Goal: Task Accomplishment & Management: Use online tool/utility

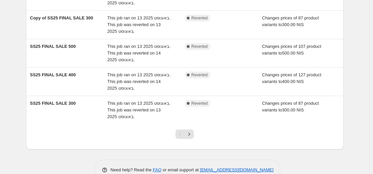
scroll to position [211, 0]
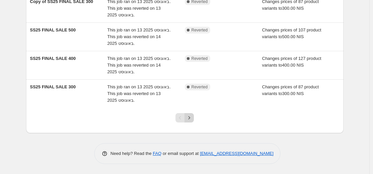
click at [190, 115] on icon "Next" at bounding box center [189, 117] width 7 height 7
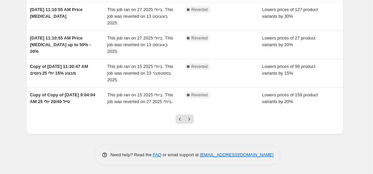
scroll to position [224, 0]
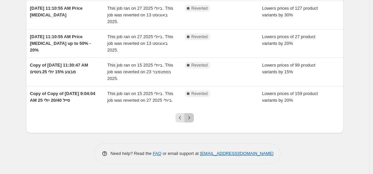
click at [189, 120] on icon "Next" at bounding box center [189, 117] width 7 height 7
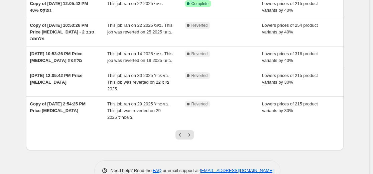
scroll to position [174, 0]
click at [191, 136] on icon "Next" at bounding box center [189, 134] width 7 height 7
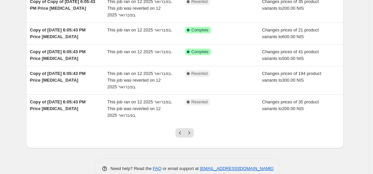
scroll to position [203, 0]
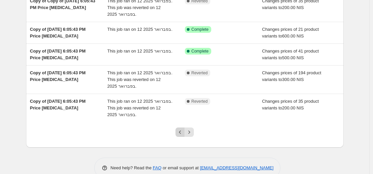
click at [180, 131] on icon "Previous" at bounding box center [180, 132] width 7 height 7
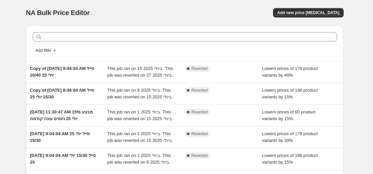
scroll to position [190, 0]
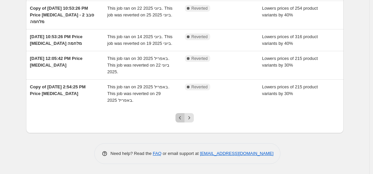
click at [180, 121] on icon "Previous" at bounding box center [180, 117] width 7 height 7
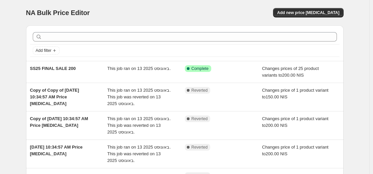
scroll to position [224, 0]
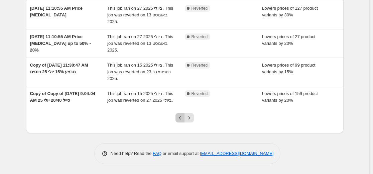
click at [180, 121] on icon "Previous" at bounding box center [180, 117] width 7 height 7
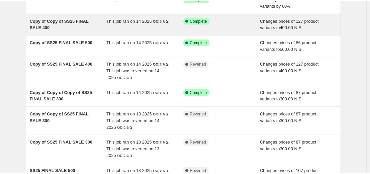
scroll to position [70, 0]
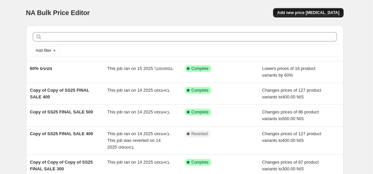
click at [319, 15] on span "Add new price [MEDICAL_DATA]" at bounding box center [308, 12] width 62 height 5
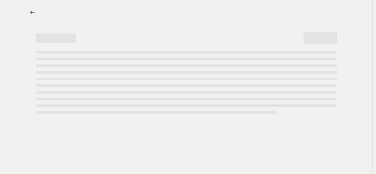
select select "percentage"
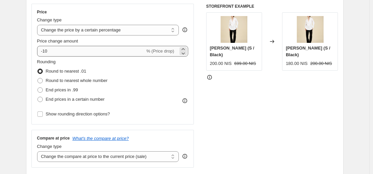
scroll to position [120, 0]
click at [43, 80] on span at bounding box center [39, 80] width 5 height 5
click at [38, 78] on input "Round to nearest whole number" at bounding box center [37, 78] width 0 height 0
radio input "true"
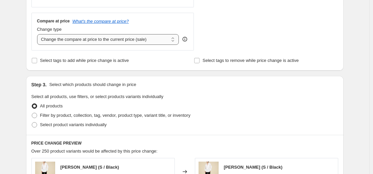
scroll to position [237, 0]
click at [133, 40] on select "Change the compare at price to the current price (sale) Change the compare at p…" at bounding box center [108, 39] width 142 height 11
select select "no_change"
click at [38, 34] on select "Change the compare at price to the current price (sale) Change the compare at p…" at bounding box center [108, 39] width 142 height 11
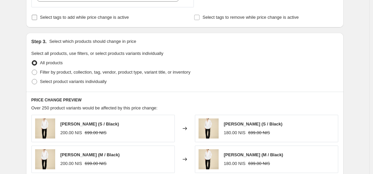
scroll to position [281, 0]
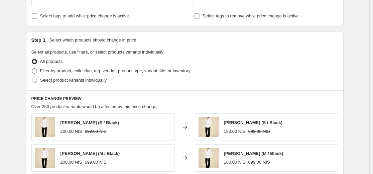
click at [37, 71] on span at bounding box center [34, 70] width 5 height 5
click at [32, 68] on input "Filter by product, collection, tag, vendor, product type, variant title, or inv…" at bounding box center [32, 68] width 0 height 0
radio input "true"
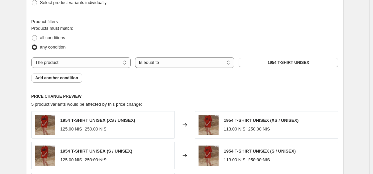
scroll to position [371, 0]
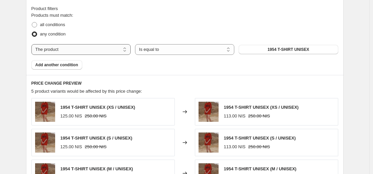
click at [126, 49] on select "The product The product's collection The product's tag The product's vendor The…" at bounding box center [80, 49] width 99 height 11
select select "tag"
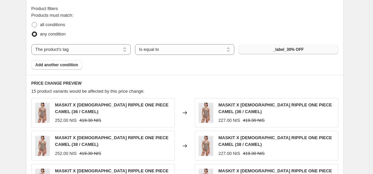
click at [264, 52] on button "_label_30% OFF" at bounding box center [288, 49] width 99 height 9
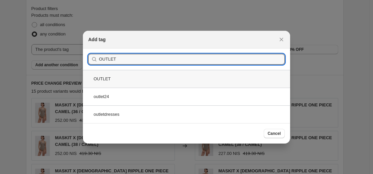
type input "OUTLET"
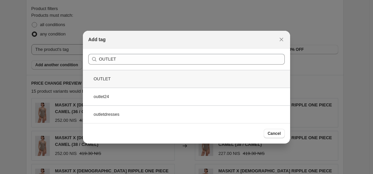
click at [183, 79] on div "OUTLET" at bounding box center [186, 79] width 207 height 18
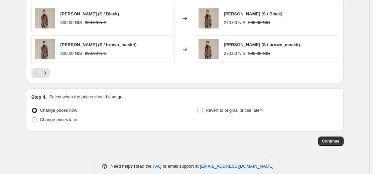
scroll to position [570, 0]
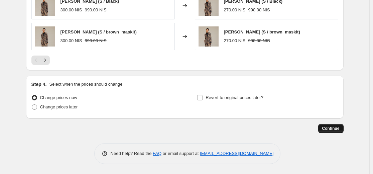
click at [335, 130] on span "Continue" at bounding box center [330, 128] width 17 height 5
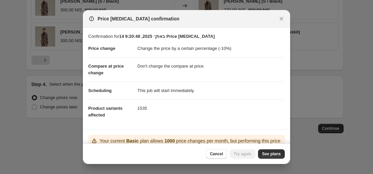
scroll to position [41, 0]
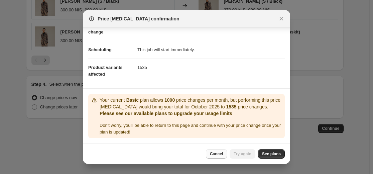
click at [222, 154] on span "Cancel" at bounding box center [216, 153] width 13 height 5
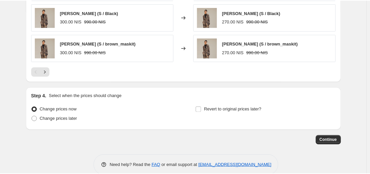
scroll to position [557, 0]
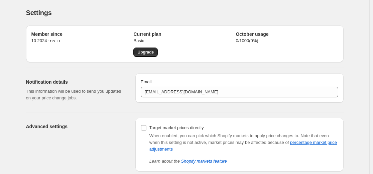
scroll to position [38, 0]
